Goal: Task Accomplishment & Management: Manage account settings

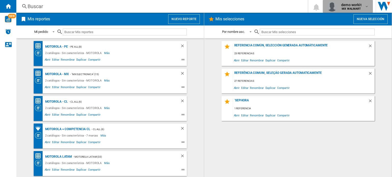
click at [358, 7] on b "MX WALMART" at bounding box center [351, 8] width 19 height 3
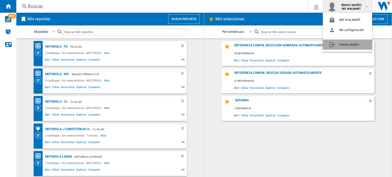
click at [346, 46] on button "Cerrar sesión" at bounding box center [347, 45] width 49 height 10
